Goal: Communication & Community: Answer question/provide support

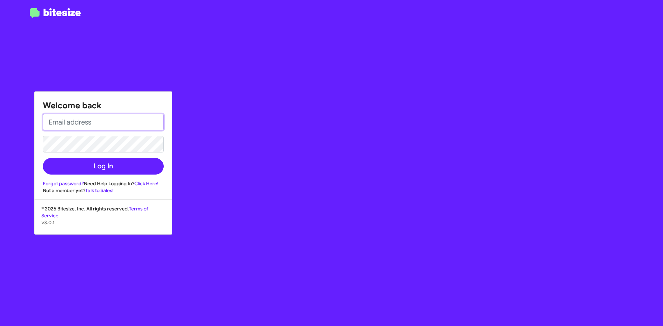
click at [77, 124] on input "email" at bounding box center [103, 122] width 121 height 17
type input "[EMAIL_ADDRESS][DOMAIN_NAME]"
click at [43, 158] on button "Log In" at bounding box center [103, 166] width 121 height 17
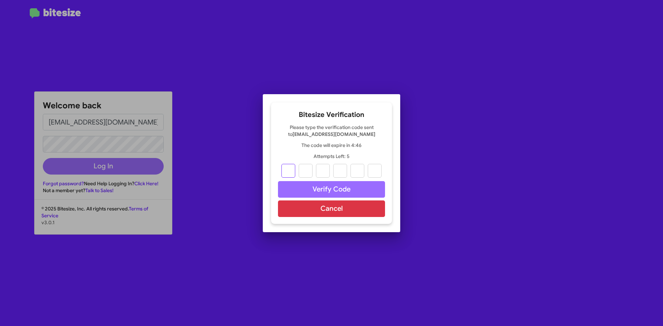
click at [288, 170] on input "text" at bounding box center [288, 171] width 14 height 14
type input "2"
type input "5"
type input "1"
type input "6"
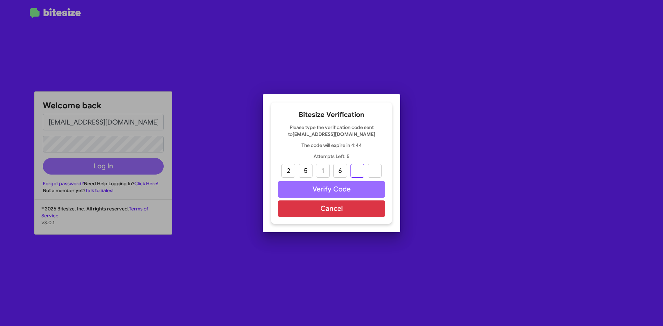
type input "3"
type input "6"
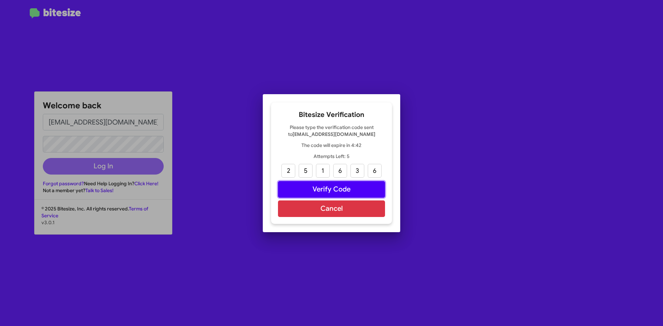
click at [372, 190] on button "Verify Code" at bounding box center [331, 189] width 107 height 17
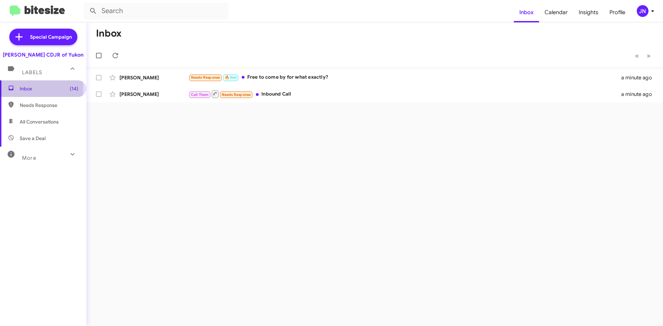
click at [41, 88] on span "Inbox (14)" at bounding box center [49, 88] width 59 height 7
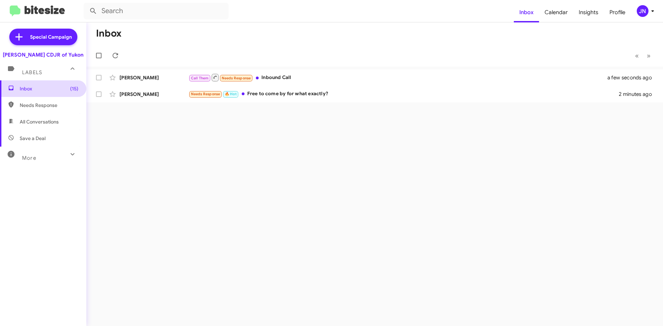
click at [33, 94] on span "Inbox (15)" at bounding box center [43, 88] width 86 height 17
click at [38, 89] on span "Inbox (15)" at bounding box center [49, 88] width 59 height 7
click at [152, 141] on div "Inbox « Previous » Next [PERSON_NAME] Call Them Needs Response Inbound Call a f…" at bounding box center [374, 174] width 577 height 304
click at [70, 89] on span "(15)" at bounding box center [74, 88] width 8 height 7
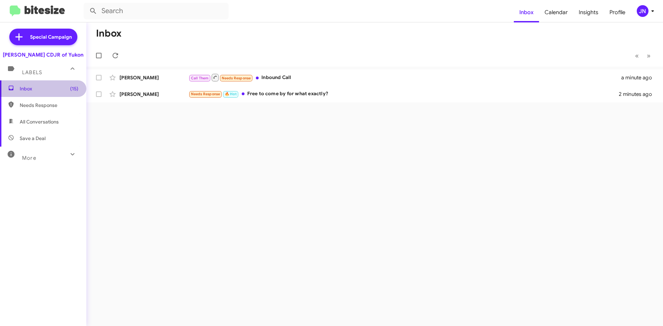
click at [70, 88] on span "(15)" at bounding box center [74, 88] width 8 height 7
click at [163, 95] on div "[PERSON_NAME]" at bounding box center [153, 94] width 69 height 7
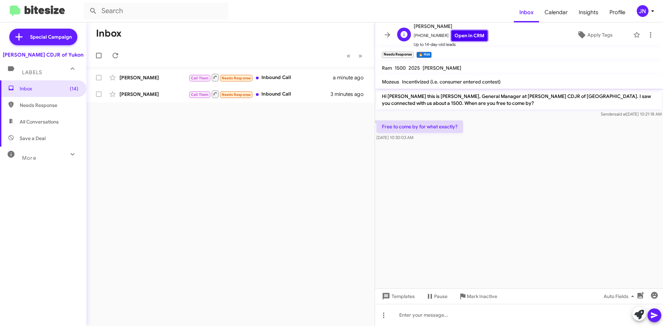
click at [463, 37] on link "Open in CRM" at bounding box center [469, 35] width 36 height 11
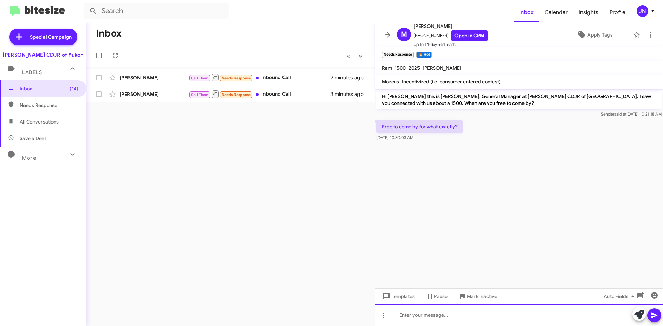
click at [434, 312] on div at bounding box center [519, 315] width 288 height 22
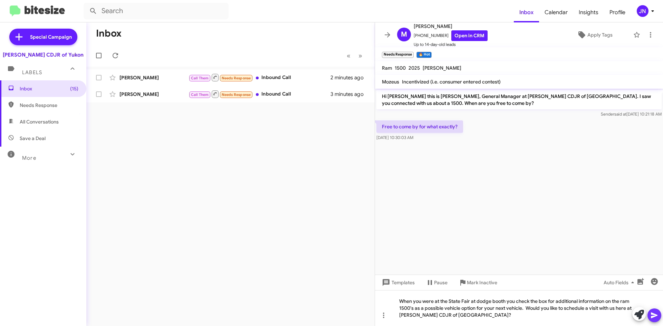
click at [658, 316] on icon at bounding box center [654, 315] width 8 height 8
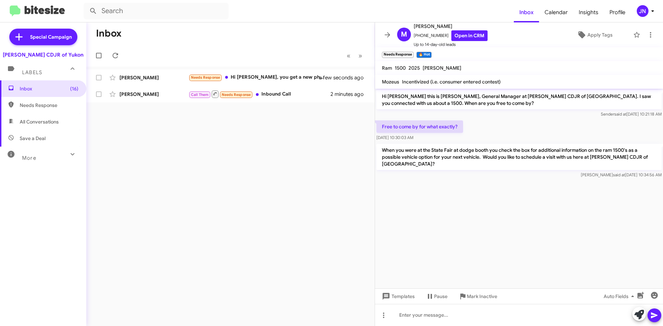
drag, startPoint x: 162, startPoint y: 103, endPoint x: 148, endPoint y: 177, distance: 75.2
click at [148, 177] on div "Inbox « Previous » Next [PERSON_NAME] Needs Response Hi [PERSON_NAME], you get …" at bounding box center [230, 174] width 288 height 304
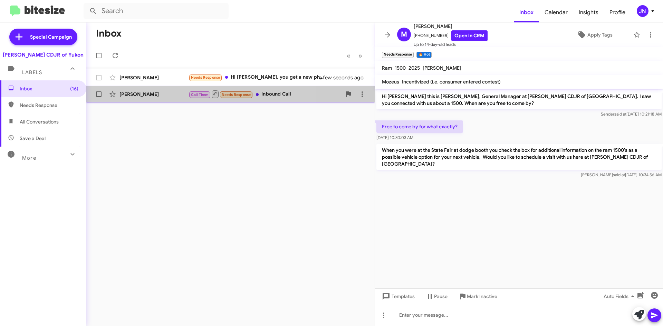
click at [170, 95] on div "[PERSON_NAME]" at bounding box center [153, 94] width 69 height 7
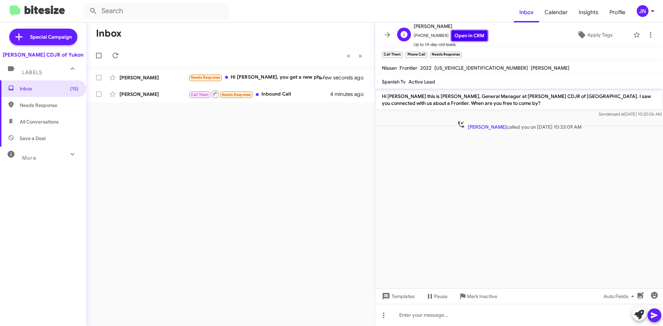
click at [470, 36] on link "Open in CRM" at bounding box center [469, 35] width 36 height 11
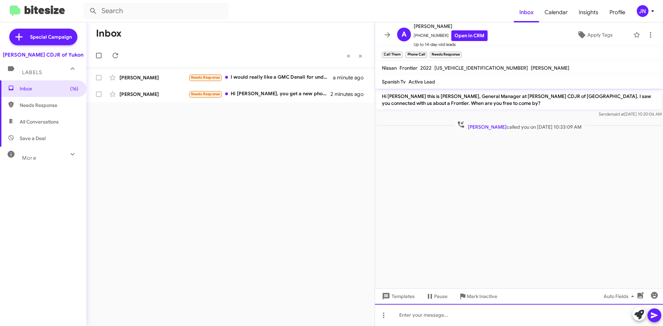
click at [455, 317] on div at bounding box center [519, 315] width 288 height 22
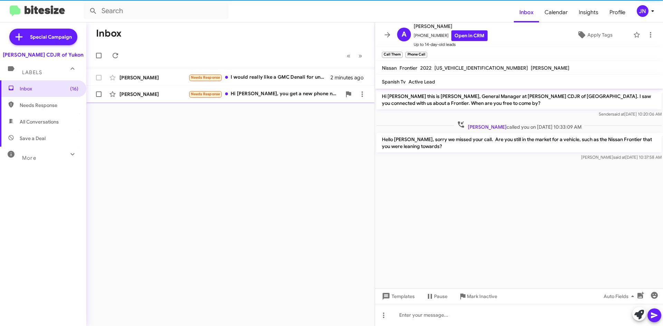
click at [152, 95] on div "[PERSON_NAME]" at bounding box center [153, 94] width 69 height 7
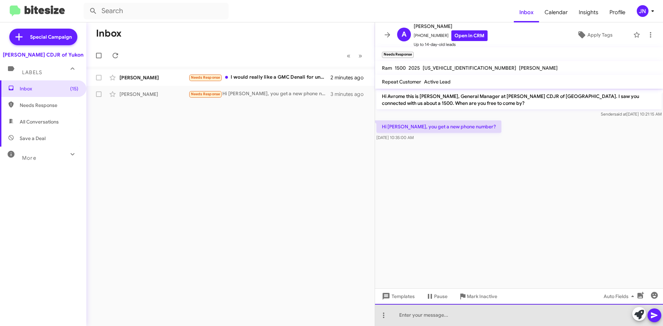
click at [434, 316] on div at bounding box center [519, 315] width 288 height 22
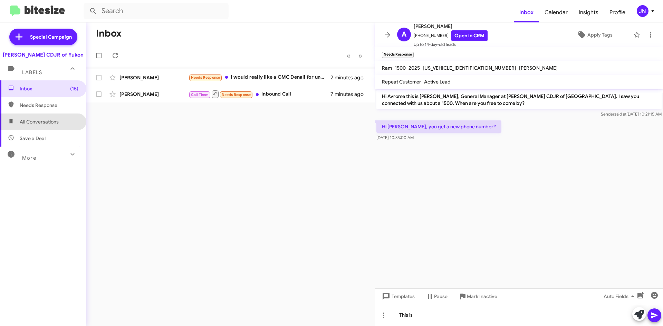
click at [54, 123] on span "All Conversations" at bounding box center [39, 121] width 39 height 7
type input "in:all-conversations"
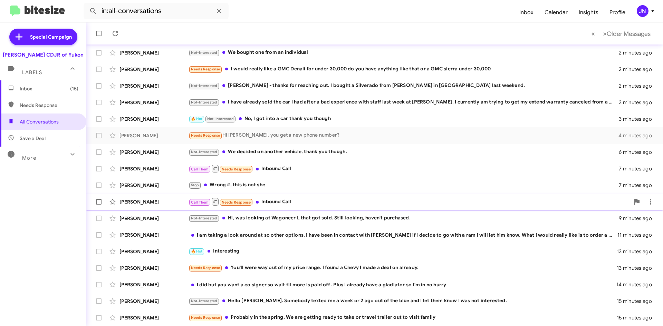
scroll to position [75, 0]
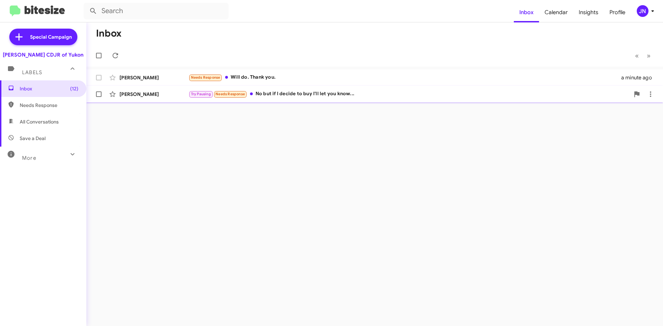
click at [311, 96] on div "Try Pausing Needs Response No but if I decide to buy I'll let you know..." at bounding box center [408, 94] width 441 height 8
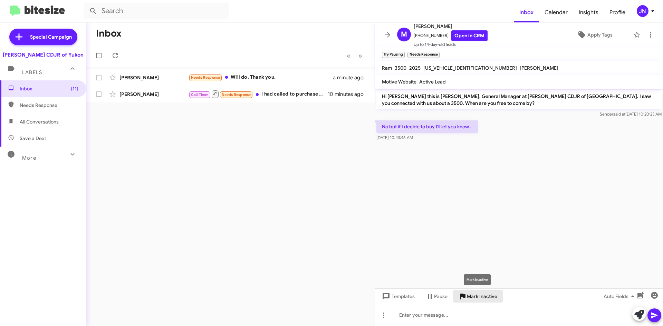
click at [486, 299] on span "Mark Inactive" at bounding box center [482, 296] width 30 height 12
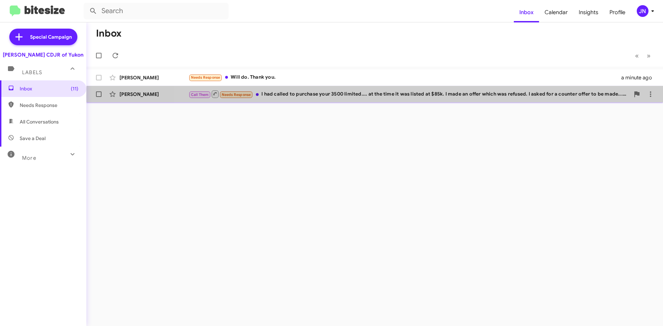
click at [429, 96] on div "Call Them Needs Response I had called to purchase your 3500 limited.... at the …" at bounding box center [408, 94] width 441 height 9
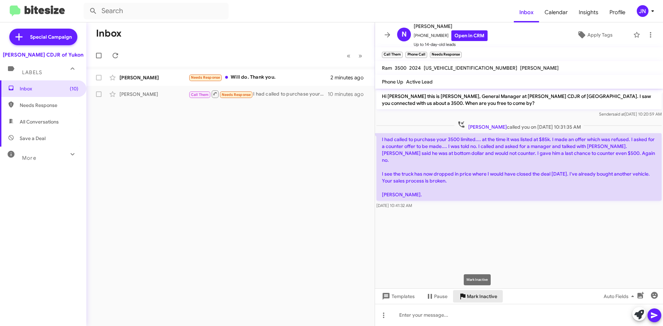
click at [483, 299] on span "Mark Inactive" at bounding box center [482, 296] width 30 height 12
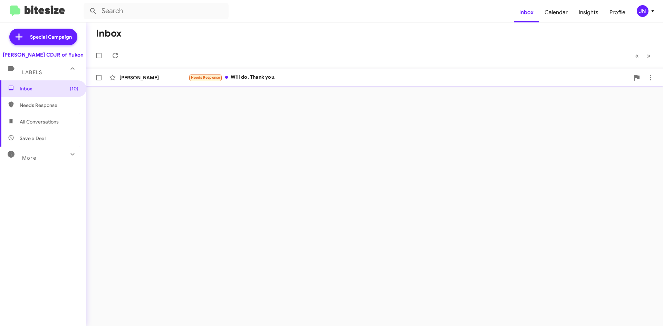
click at [290, 76] on div "Needs Response Will do. Thank you." at bounding box center [408, 78] width 441 height 8
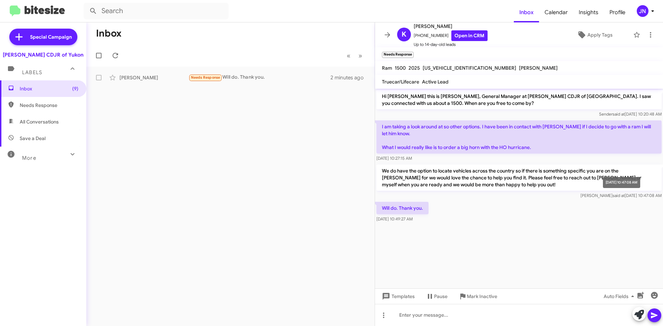
click at [590, 196] on span "Taylor said at Oct 2, 2025, 10:47:08 AM" at bounding box center [620, 195] width 81 height 5
